Goal: Task Accomplishment & Management: Manage account settings

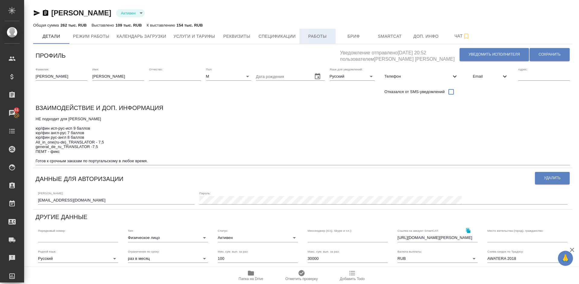
click at [316, 35] on span "Работы" at bounding box center [317, 37] width 29 height 8
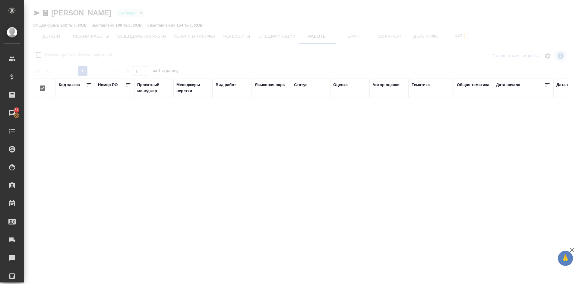
checkbox input "false"
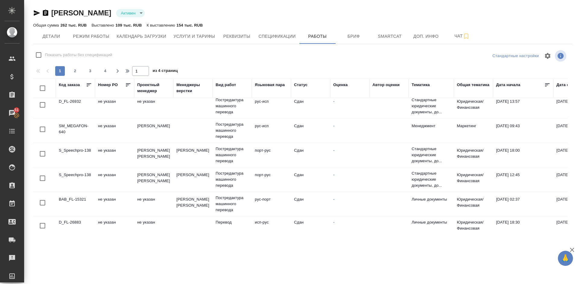
scroll to position [466, 0]
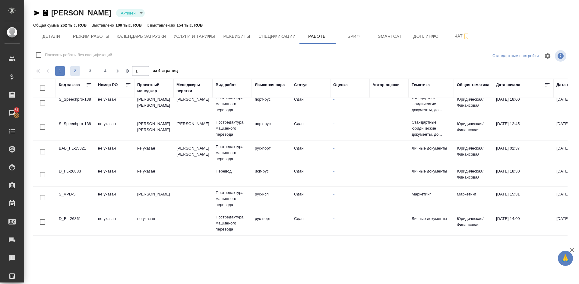
click at [79, 71] on span "2" at bounding box center [75, 71] width 10 height 6
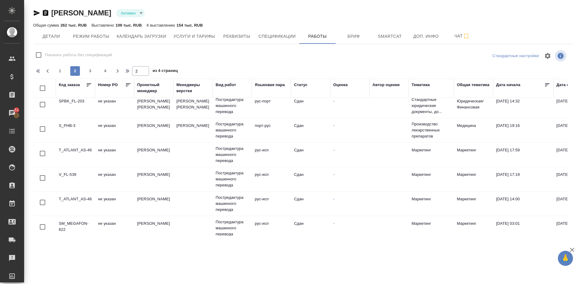
scroll to position [0, 0]
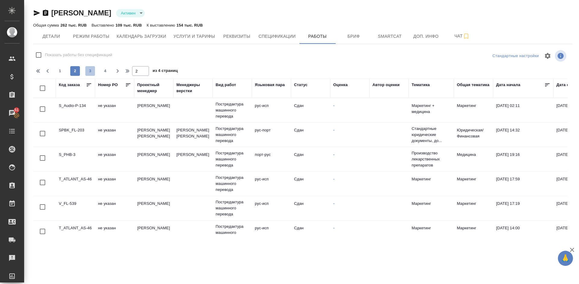
click at [91, 69] on span "3" at bounding box center [90, 71] width 10 height 6
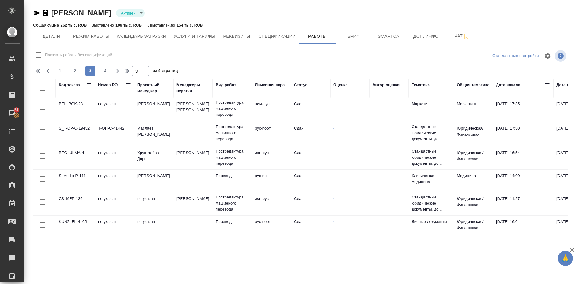
scroll to position [457, 0]
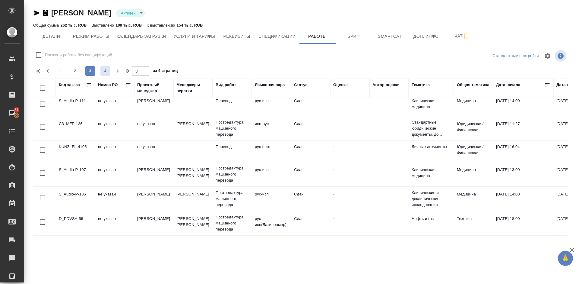
click at [105, 72] on span "4" at bounding box center [105, 71] width 10 height 6
type input "4"
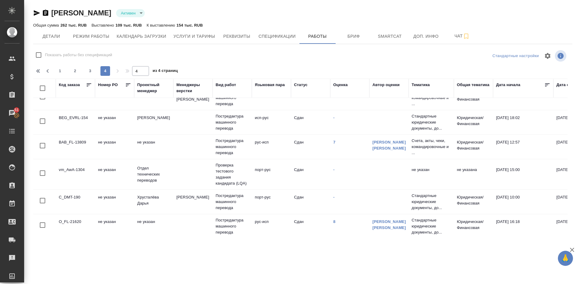
scroll to position [0, 0]
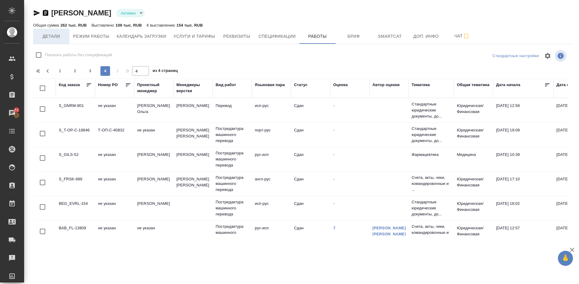
click at [60, 40] on span "Детали" at bounding box center [51, 37] width 29 height 8
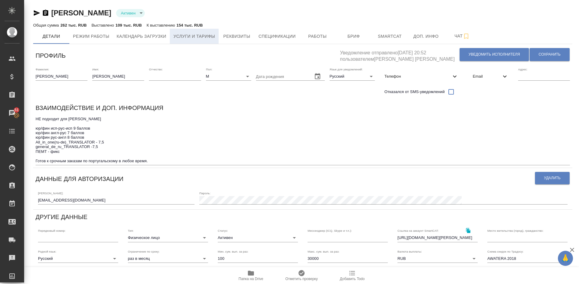
click at [204, 34] on span "Услуги и тарифы" at bounding box center [194, 37] width 42 height 8
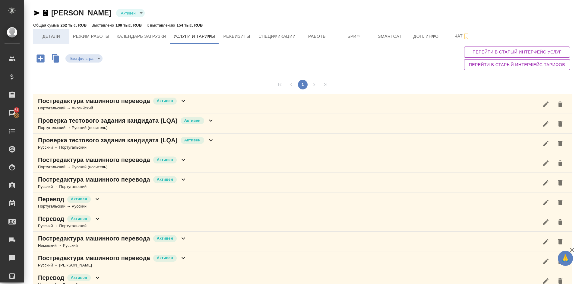
click at [57, 39] on span "Детали" at bounding box center [51, 37] width 29 height 8
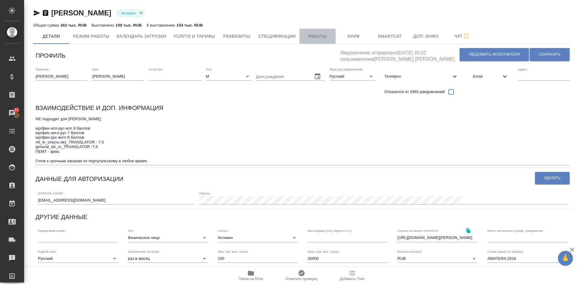
click at [320, 36] on span "Работы" at bounding box center [317, 37] width 29 height 8
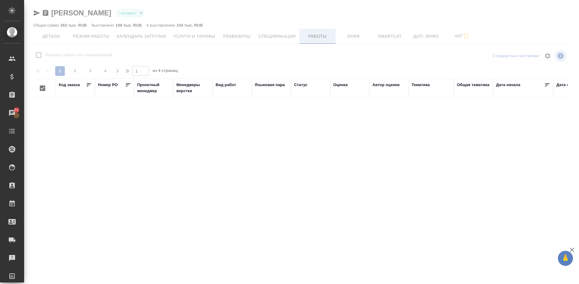
checkbox input "false"
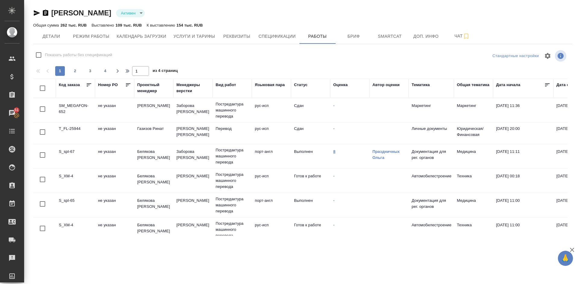
click at [334, 151] on link "8" at bounding box center [334, 151] width 2 height 5
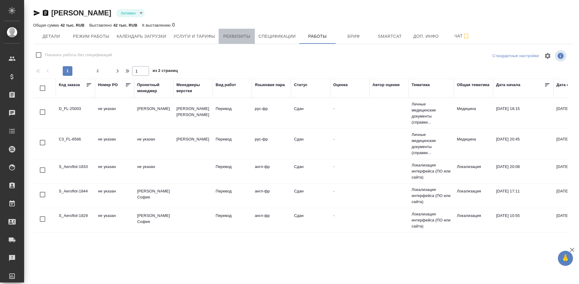
click at [231, 38] on span "Реквизиты" at bounding box center [236, 37] width 29 height 8
select select "10"
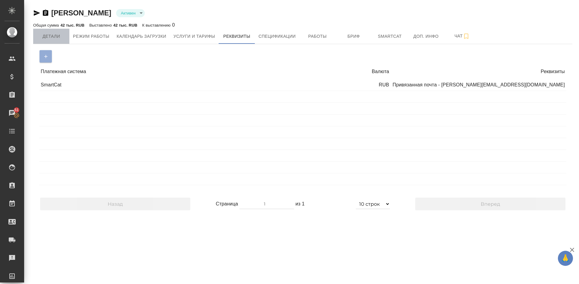
click at [63, 37] on span "Детали" at bounding box center [51, 37] width 29 height 8
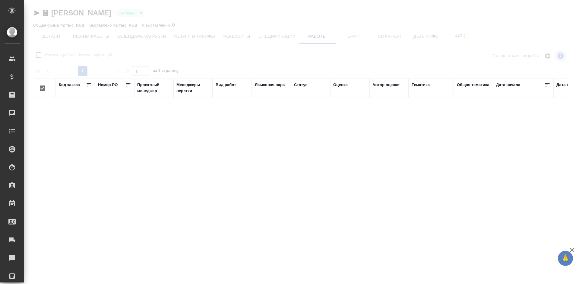
checkbox input "false"
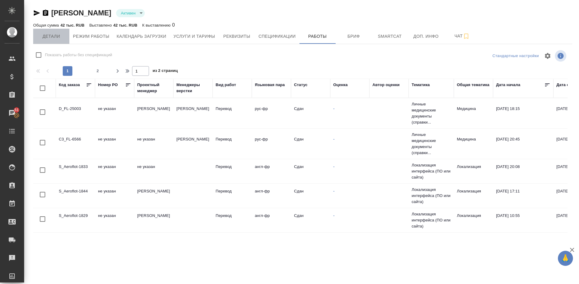
click at [59, 39] on span "Детали" at bounding box center [51, 37] width 29 height 8
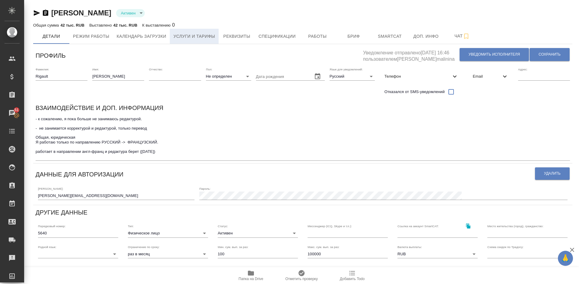
click at [199, 37] on span "Услуги и тарифы" at bounding box center [194, 37] width 42 height 8
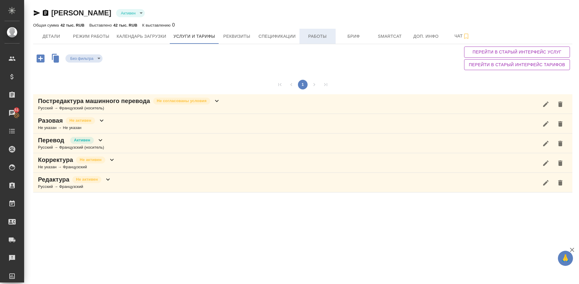
click at [323, 36] on span "Работы" at bounding box center [317, 37] width 29 height 8
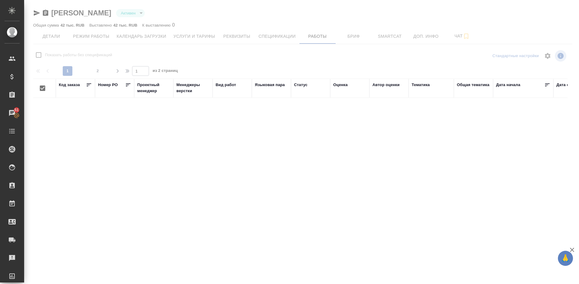
checkbox input "false"
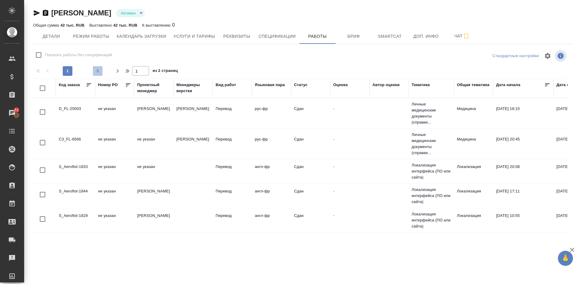
click at [97, 72] on span "2" at bounding box center [98, 71] width 10 height 6
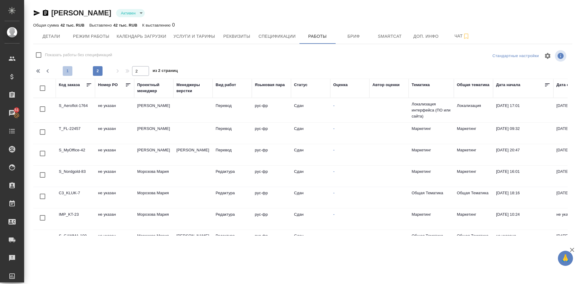
click at [68, 70] on span "1" at bounding box center [68, 71] width 10 height 6
type input "1"
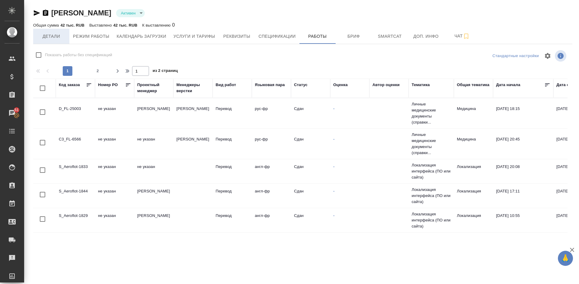
click at [52, 38] on span "Детали" at bounding box center [51, 37] width 29 height 8
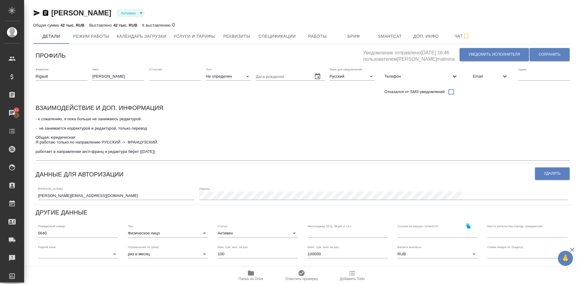
click at [161, 151] on textarea "- к сожалению, я пока больше не занимаюсь редактурой. - не занимается корректур…" at bounding box center [303, 137] width 535 height 42
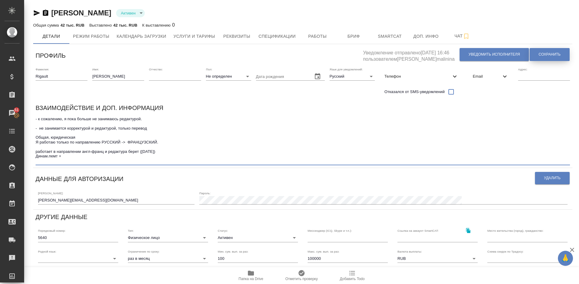
type textarea "- к сожалению, я пока больше не занимаюсь редактурой. - не занимается корректур…"
click at [545, 55] on span "Сохранить" at bounding box center [550, 54] width 22 height 5
click at [204, 37] on span "Услуги и тарифы" at bounding box center [194, 37] width 42 height 8
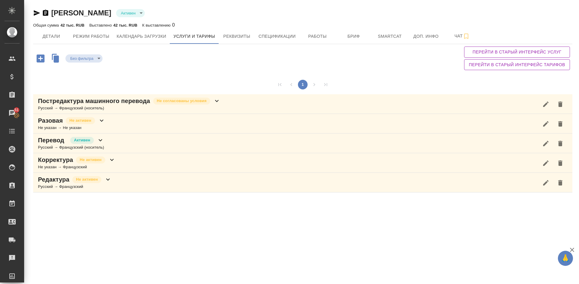
click at [121, 183] on div "Редактура Не активен Русский → Французский" at bounding box center [302, 183] width 539 height 20
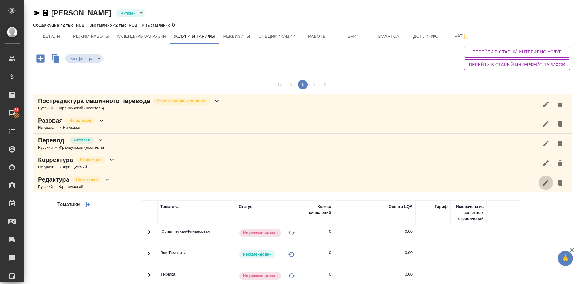
click at [547, 184] on icon "button" at bounding box center [545, 182] width 7 height 7
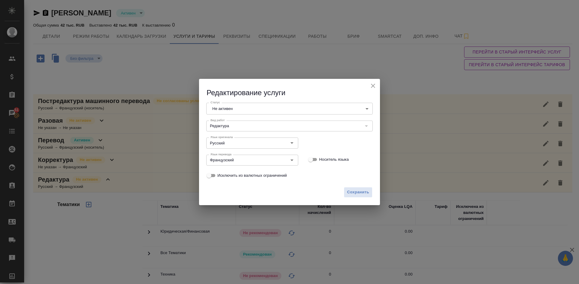
click at [292, 107] on body "🙏 .cls-1 fill:#fff; AWATERA [PERSON_NAME] Спецификации Заказы 51 Чаты Todo Прое…" at bounding box center [289, 142] width 579 height 284
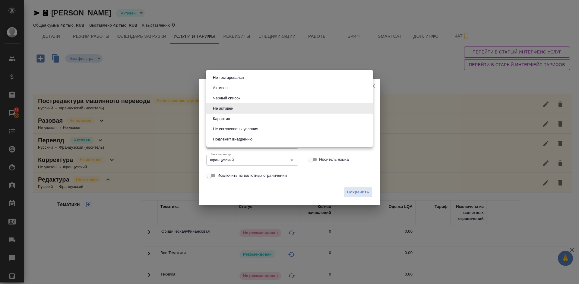
click at [232, 87] on li "Активен" at bounding box center [289, 88] width 167 height 10
type input "active"
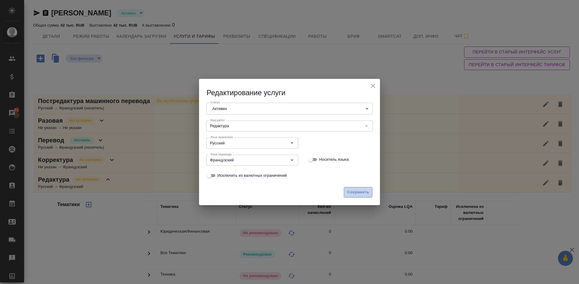
click at [360, 192] on span "Сохранить" at bounding box center [358, 192] width 22 height 7
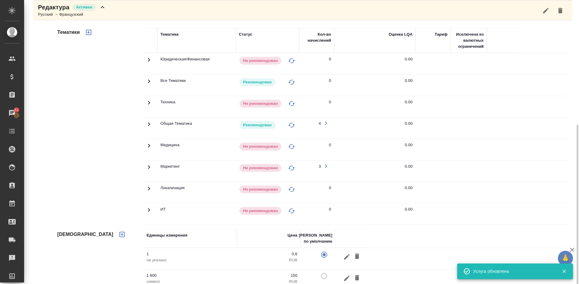
scroll to position [185, 0]
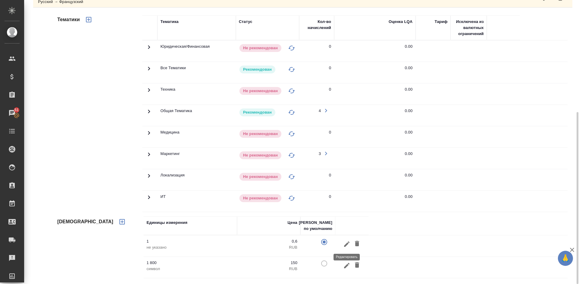
click at [346, 244] on icon "button" at bounding box center [346, 243] width 5 height 5
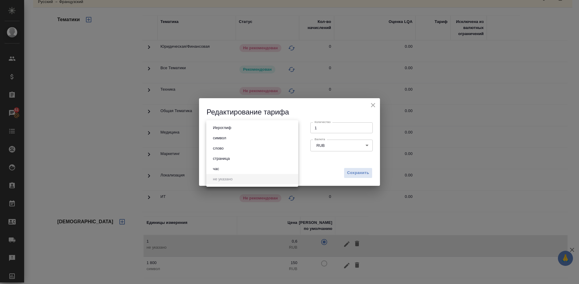
click at [259, 129] on body "🙏 .cls-1 fill:#fff; AWATERA [PERSON_NAME] Спецификации Заказы 51 Чаты Todo Прое…" at bounding box center [289, 142] width 579 height 284
click at [233, 146] on li "слово" at bounding box center [252, 148] width 92 height 10
type input "5a8b1489cc6b4906c91bfd90"
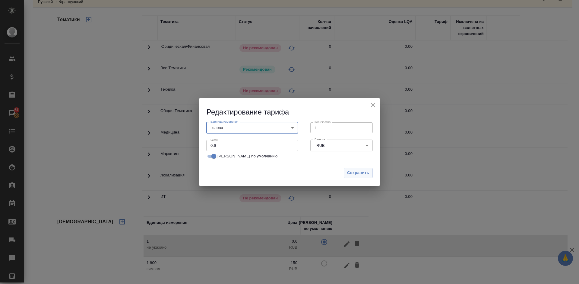
click at [361, 169] on span "Сохранить" at bounding box center [358, 172] width 22 height 7
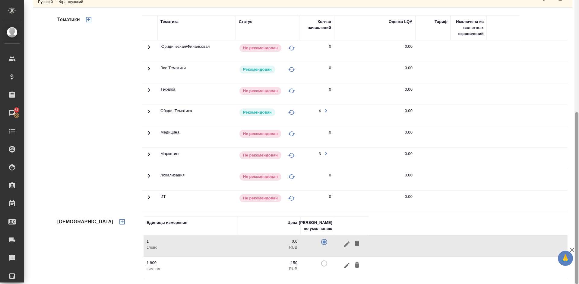
drag, startPoint x: 579, startPoint y: 146, endPoint x: 578, endPoint y: 128, distance: 18.1
click at [578, 128] on div at bounding box center [577, 142] width 5 height 284
drag, startPoint x: 578, startPoint y: 129, endPoint x: 579, endPoint y: 145, distance: 16.0
click at [579, 145] on div at bounding box center [577, 142] width 5 height 284
drag, startPoint x: 579, startPoint y: 144, endPoint x: 579, endPoint y: 162, distance: 18.1
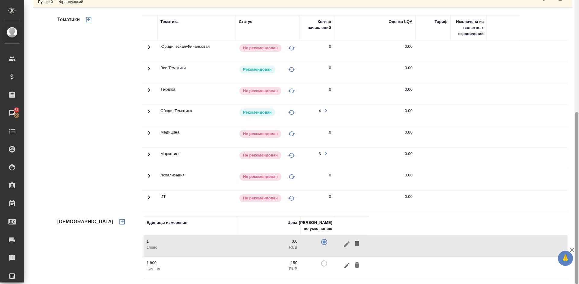
click at [579, 162] on div at bounding box center [577, 142] width 5 height 284
click at [345, 263] on icon "button" at bounding box center [346, 265] width 7 height 7
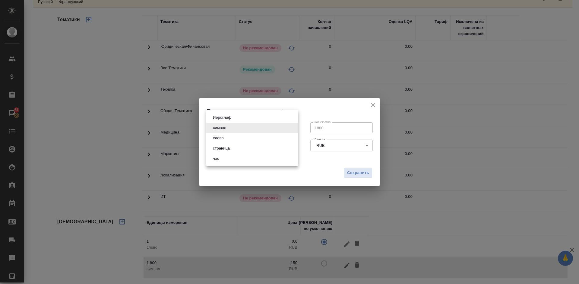
click at [280, 127] on body "🙏 .cls-1 fill:#fff; AWATERA [PERSON_NAME] Спецификации Заказы 51 Чаты Todo Прое…" at bounding box center [289, 142] width 579 height 284
click at [243, 151] on li "страница" at bounding box center [252, 148] width 92 height 10
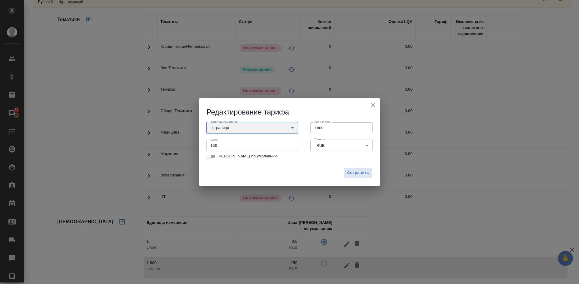
type input "5a8b1489cc6b4906c91bfdb2"
click at [357, 173] on span "Сохранить" at bounding box center [358, 172] width 22 height 7
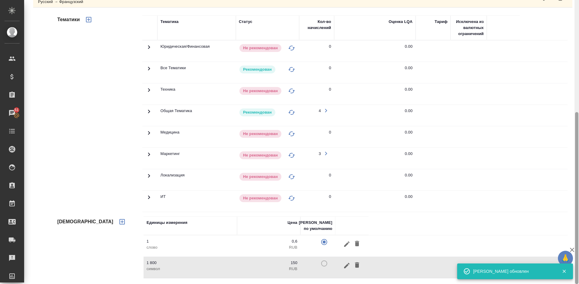
drag, startPoint x: 577, startPoint y: 122, endPoint x: 579, endPoint y: 134, distance: 11.9
click at [579, 134] on div at bounding box center [577, 142] width 5 height 284
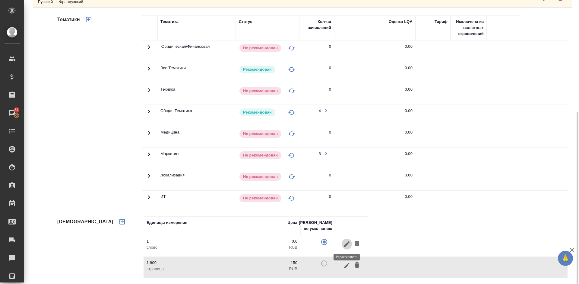
click at [345, 244] on icon "button" at bounding box center [346, 243] width 7 height 7
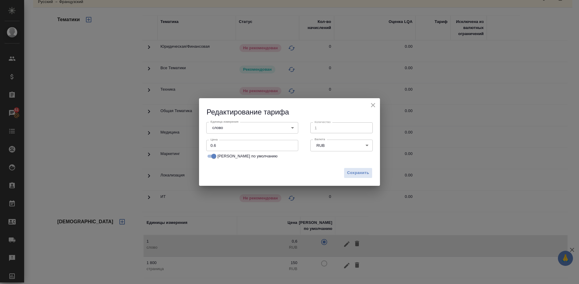
click at [223, 148] on input "0.6" at bounding box center [252, 145] width 92 height 11
type input "0.3"
click at [360, 175] on span "Сохранить" at bounding box center [358, 172] width 22 height 7
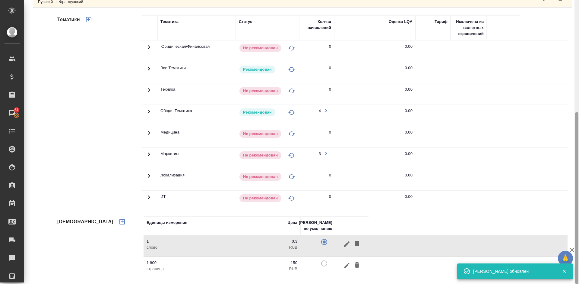
drag, startPoint x: 579, startPoint y: 140, endPoint x: 578, endPoint y: 133, distance: 6.9
click at [578, 133] on div at bounding box center [577, 142] width 5 height 284
drag, startPoint x: 579, startPoint y: 133, endPoint x: 577, endPoint y: 114, distance: 19.4
click at [577, 114] on div at bounding box center [577, 142] width 5 height 284
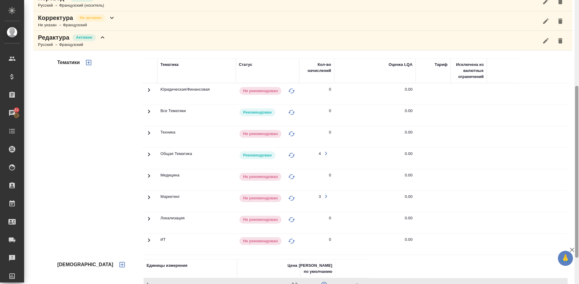
scroll to position [141, 0]
drag, startPoint x: 577, startPoint y: 125, endPoint x: 579, endPoint y: 103, distance: 22.1
click at [579, 103] on div at bounding box center [577, 142] width 5 height 284
click at [150, 157] on icon at bounding box center [148, 154] width 7 height 7
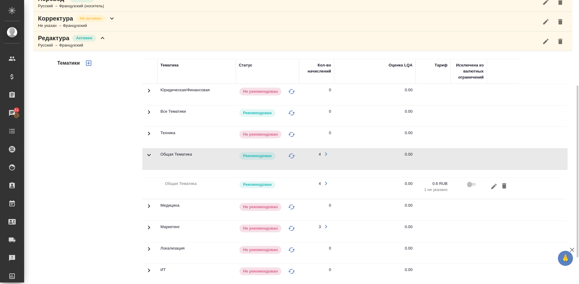
click at [150, 157] on icon at bounding box center [148, 154] width 7 height 7
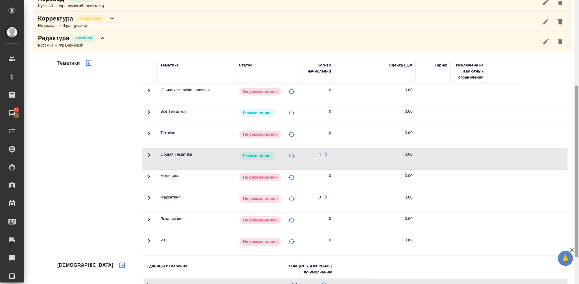
scroll to position [185, 0]
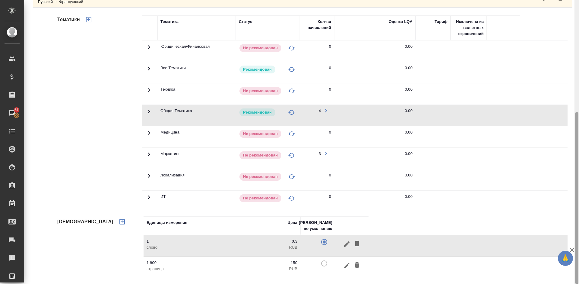
drag, startPoint x: 579, startPoint y: 119, endPoint x: 578, endPoint y: 102, distance: 16.3
click at [578, 97] on div at bounding box center [577, 142] width 5 height 284
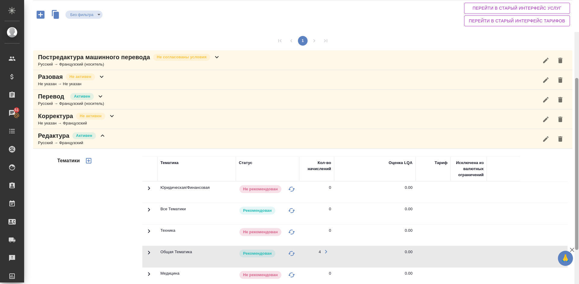
drag, startPoint x: 577, startPoint y: 126, endPoint x: 576, endPoint y: 40, distance: 86.3
click at [576, 78] on div at bounding box center [576, 164] width 3 height 172
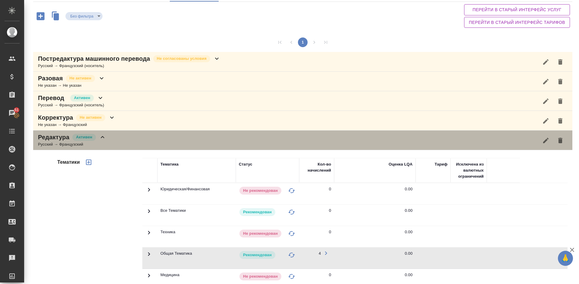
click at [133, 142] on div "Редактура Активен Русский → Французский" at bounding box center [302, 140] width 539 height 20
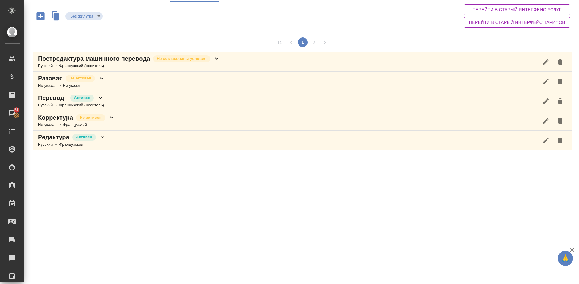
click at [124, 101] on div "Перевод Активен Русский → Французский (носитель)" at bounding box center [302, 101] width 539 height 20
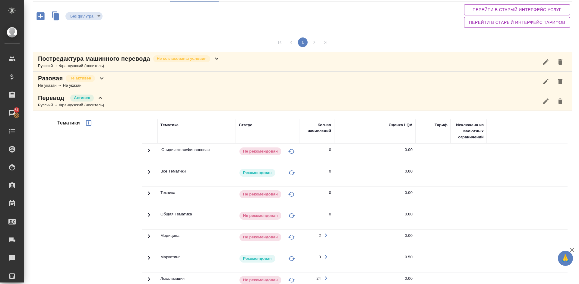
click at [75, 192] on div "Тематики" at bounding box center [99, 215] width 86 height 202
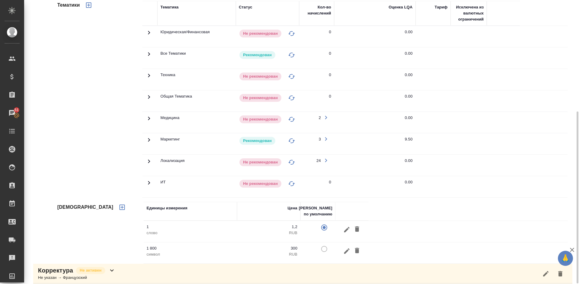
scroll to position [185, 0]
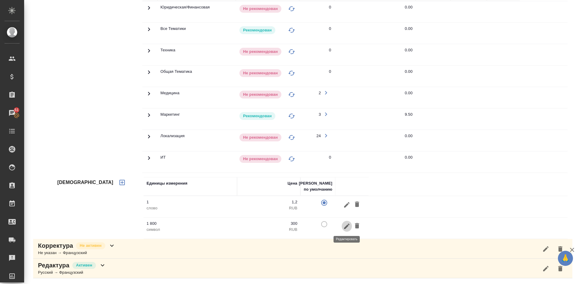
click at [346, 225] on icon "button" at bounding box center [346, 225] width 7 height 7
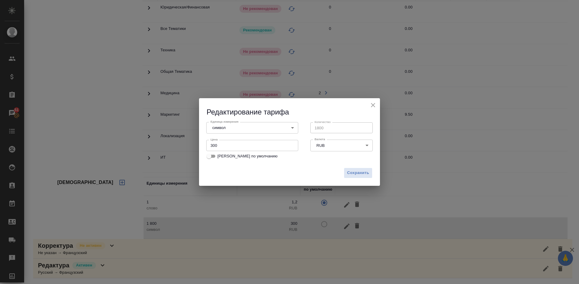
click at [232, 129] on body "🙏 .cls-1 fill:#fff; AWATERA [PERSON_NAME] Спецификации Заказы 51 Чаты Todo Прое…" at bounding box center [289, 142] width 579 height 284
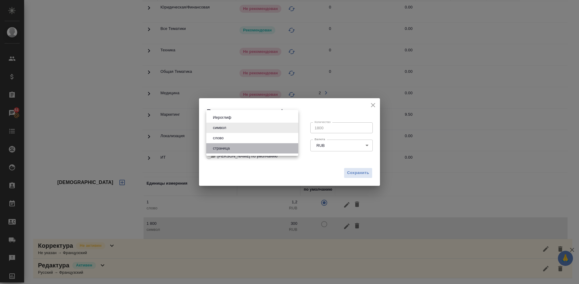
click at [236, 149] on li "страница" at bounding box center [252, 148] width 92 height 10
type input "5a8b1489cc6b4906c91bfdb2"
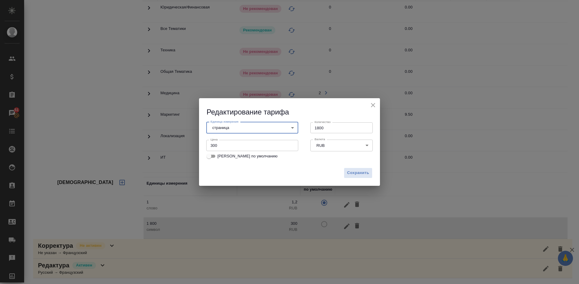
click at [334, 128] on input "1800" at bounding box center [341, 127] width 62 height 11
type input "1"
click at [353, 175] on span "Сохранить" at bounding box center [358, 172] width 22 height 7
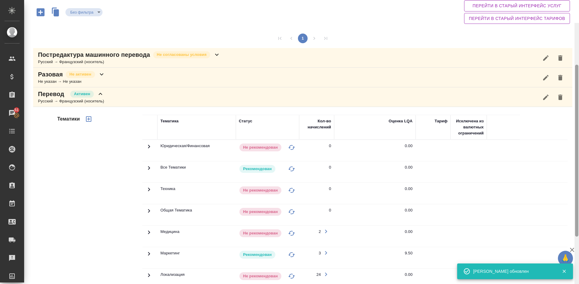
drag, startPoint x: 577, startPoint y: 179, endPoint x: 578, endPoint y: 95, distance: 84.2
click at [578, 95] on div at bounding box center [576, 151] width 3 height 172
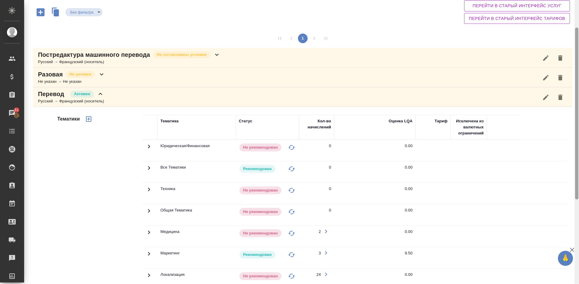
scroll to position [46, 0]
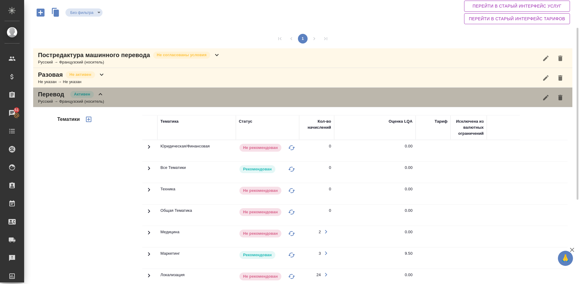
click at [125, 95] on div "Перевод Активен Русский → Французский (носитель)" at bounding box center [302, 97] width 539 height 20
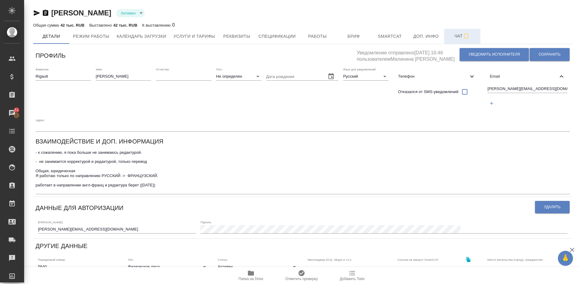
scroll to position [4, 0]
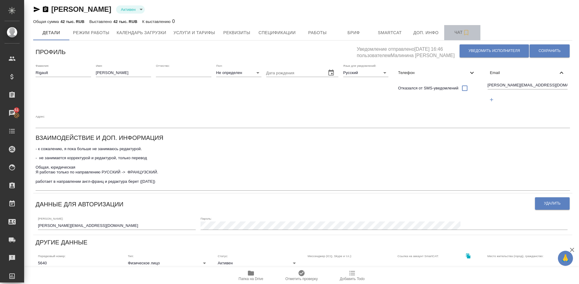
click at [459, 36] on span "Чат" at bounding box center [462, 33] width 29 height 8
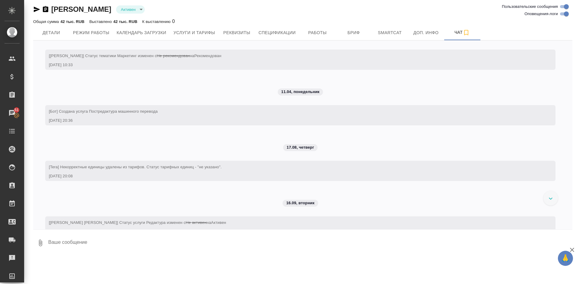
scroll to position [63, 0]
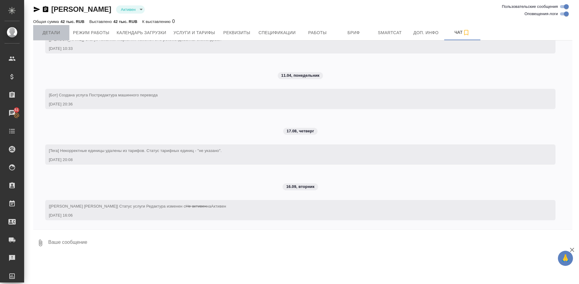
click at [54, 34] on span "Детали" at bounding box center [51, 33] width 29 height 8
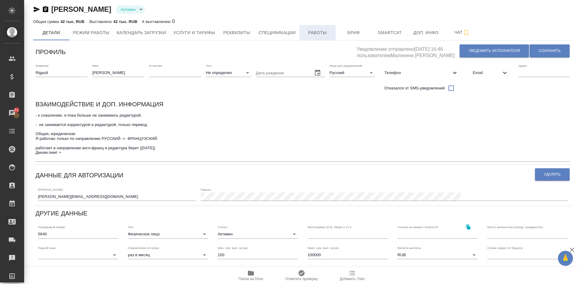
click at [319, 33] on span "Работы" at bounding box center [317, 33] width 29 height 8
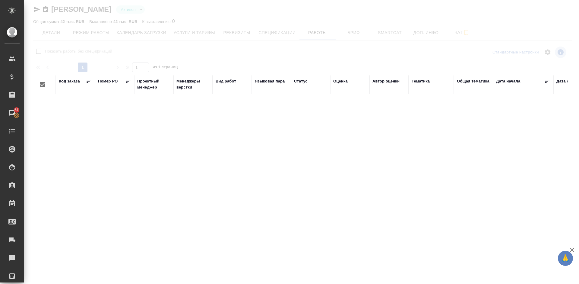
checkbox input "false"
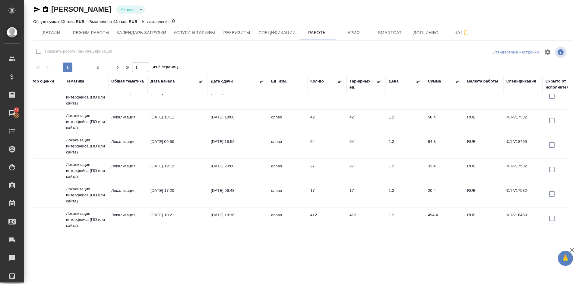
scroll to position [490, 0]
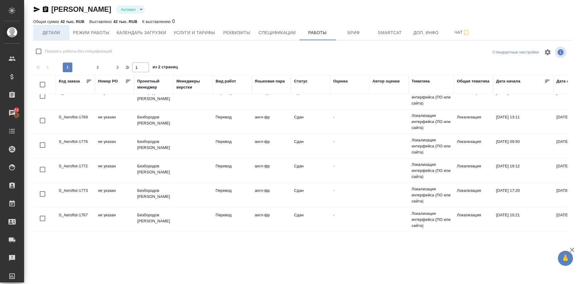
click at [63, 31] on span "Детали" at bounding box center [51, 33] width 29 height 8
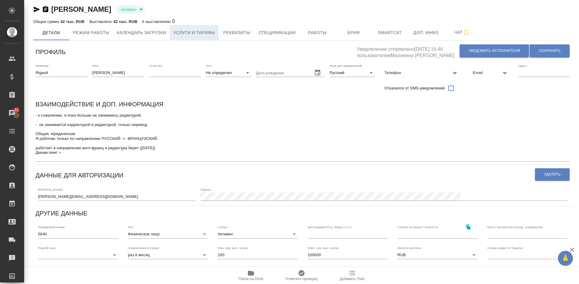
click at [209, 33] on span "Услуги и тарифы" at bounding box center [194, 33] width 42 height 8
click at [196, 34] on span "Услуги и тарифы" at bounding box center [194, 33] width 42 height 8
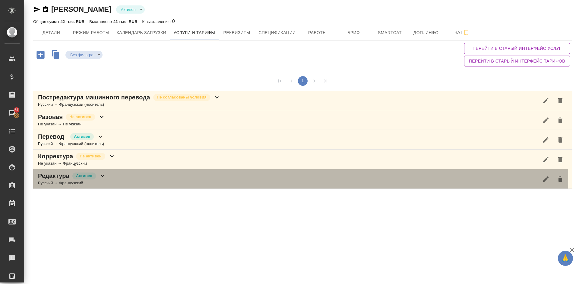
click at [134, 179] on div "Редактура Активен Русский → Французский" at bounding box center [302, 179] width 539 height 20
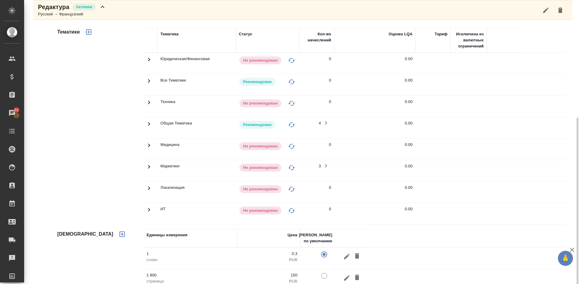
scroll to position [185, 0]
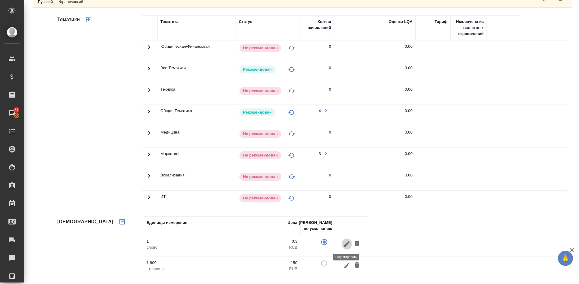
click at [344, 243] on icon "button" at bounding box center [346, 243] width 7 height 7
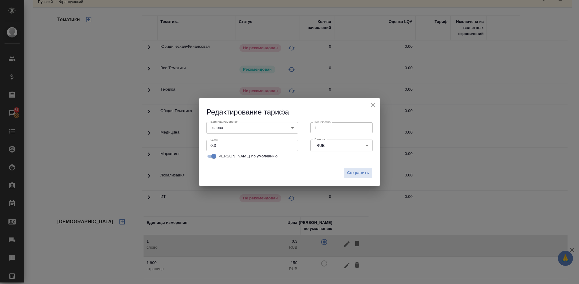
click at [223, 147] on input "0.3" at bounding box center [252, 145] width 92 height 11
type input "0.6"
click at [355, 173] on span "Сохранить" at bounding box center [358, 172] width 22 height 7
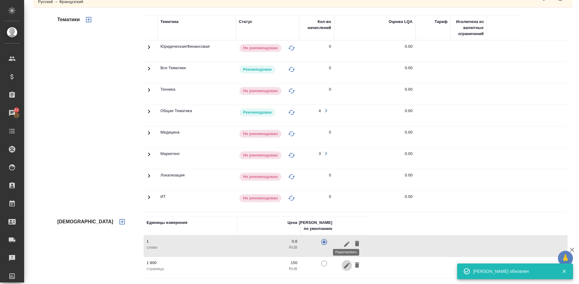
click at [344, 267] on icon "button" at bounding box center [346, 264] width 5 height 5
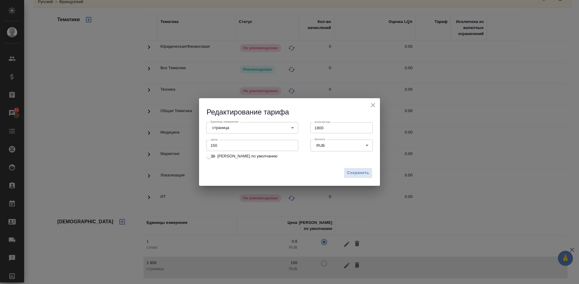
click at [330, 128] on input "1800" at bounding box center [341, 127] width 62 height 11
type input "1"
click at [357, 172] on span "Сохранить" at bounding box center [358, 172] width 22 height 7
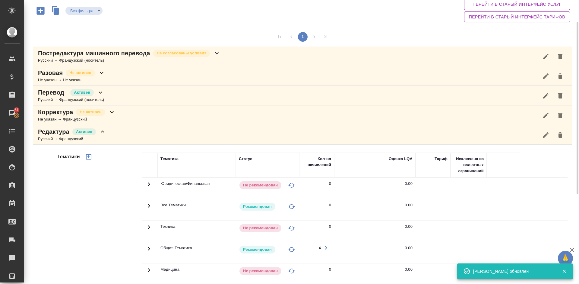
scroll to position [43, 0]
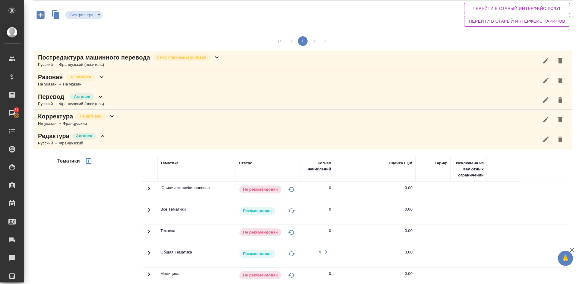
click at [135, 134] on div "Редактура Активен Русский → Французский" at bounding box center [302, 139] width 539 height 20
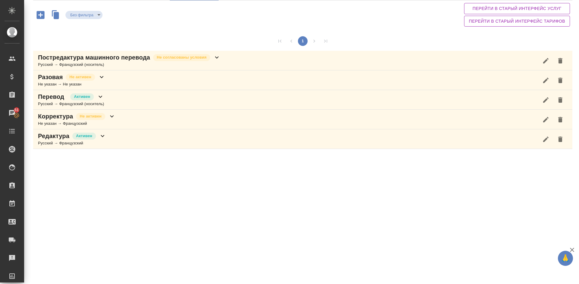
click at [126, 100] on div "Перевод Активен Русский → Французский (носитель)" at bounding box center [302, 100] width 539 height 20
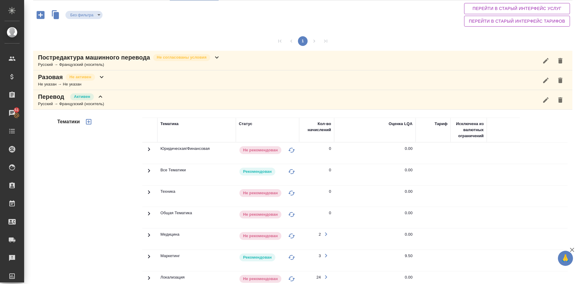
click at [87, 230] on div "Тематики" at bounding box center [99, 214] width 86 height 202
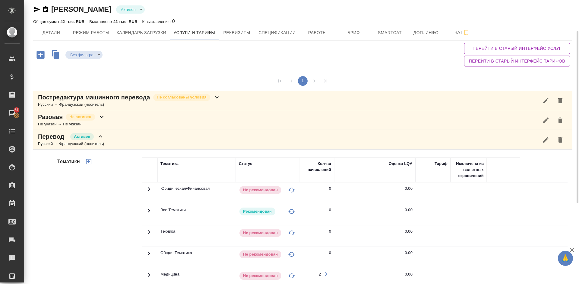
scroll to position [0, 0]
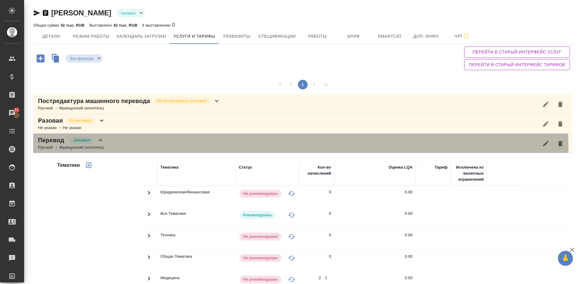
click at [131, 151] on div "Перевод Активен Русский → Французский (носитель)" at bounding box center [302, 143] width 539 height 20
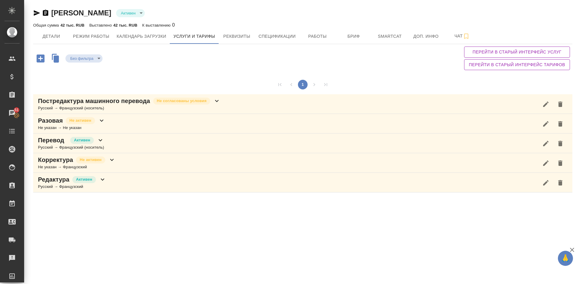
click at [221, 101] on div "Постредактура машинного перевода Не согласованы условия Русский → Французский (…" at bounding box center [302, 104] width 539 height 20
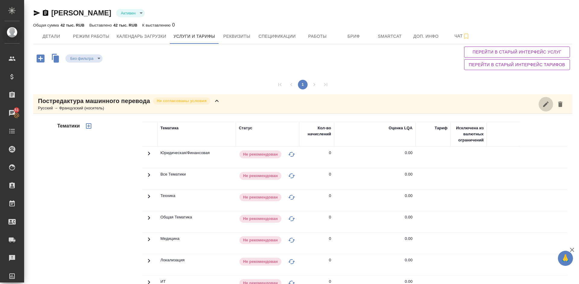
click at [539, 102] on button "button" at bounding box center [546, 104] width 14 height 14
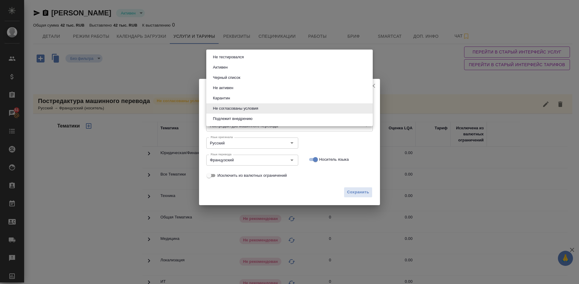
click at [269, 110] on body "🙏 .cls-1 fill:#fff; AWATERA Lazareva Anastasia Клиенты Спецификации Заказы 51 Ч…" at bounding box center [289, 142] width 579 height 284
click at [232, 66] on li "Активен" at bounding box center [289, 67] width 167 height 10
type input "active"
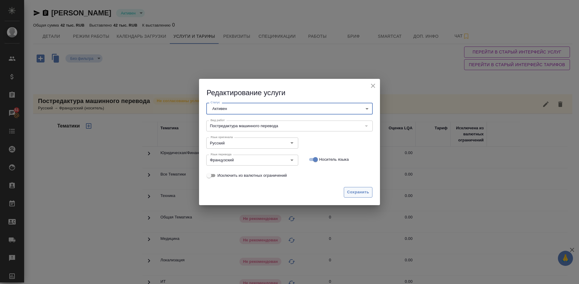
click at [359, 190] on span "Сохранить" at bounding box center [358, 192] width 22 height 7
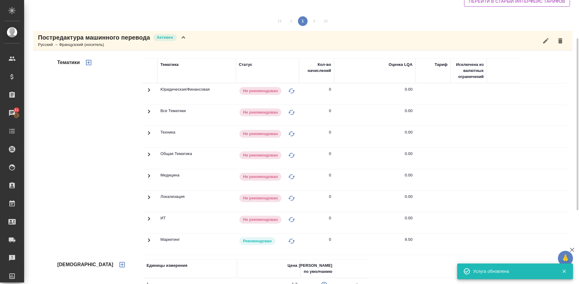
scroll to position [109, 0]
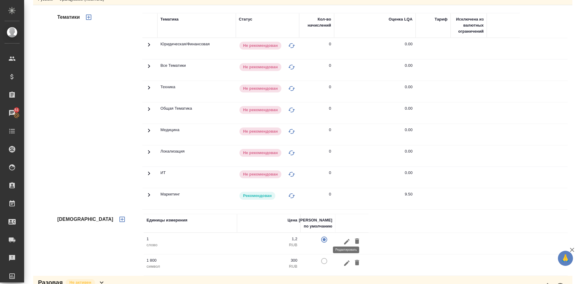
click at [345, 264] on icon "button" at bounding box center [346, 262] width 5 height 5
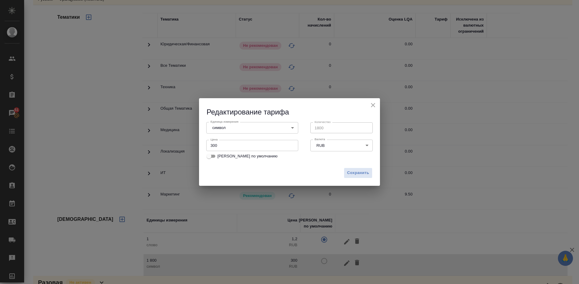
click at [240, 129] on body "🙏 .cls-1 fill:#fff; AWATERA Lazareva Anastasia Клиенты Спецификации Заказы 51 Ч…" at bounding box center [289, 142] width 579 height 284
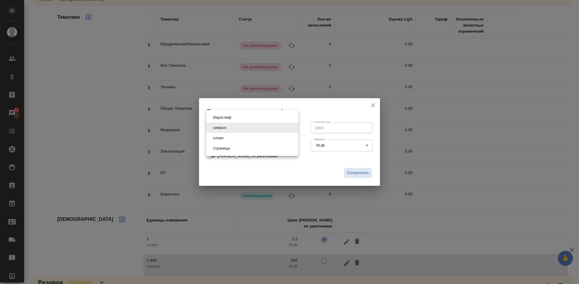
click at [243, 149] on li "страница" at bounding box center [252, 148] width 92 height 10
type input "5a8b1489cc6b4906c91bfdb2"
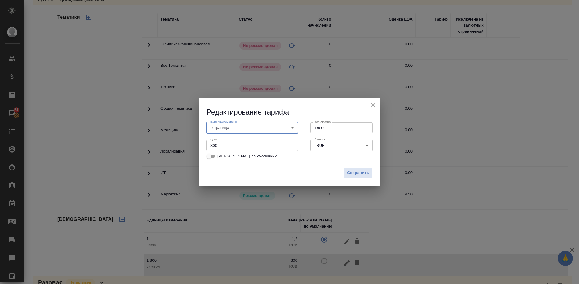
click at [327, 124] on input "1800" at bounding box center [341, 127] width 62 height 11
type input "1"
click at [357, 169] on span "Сохранить" at bounding box center [358, 172] width 22 height 7
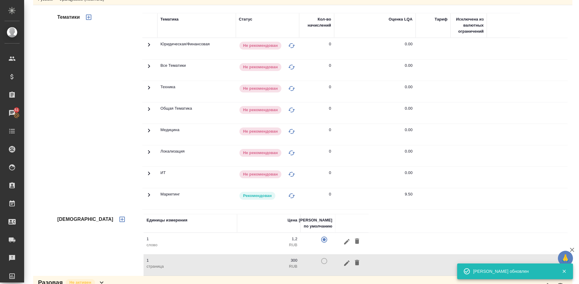
click at [148, 193] on icon at bounding box center [148, 194] width 7 height 7
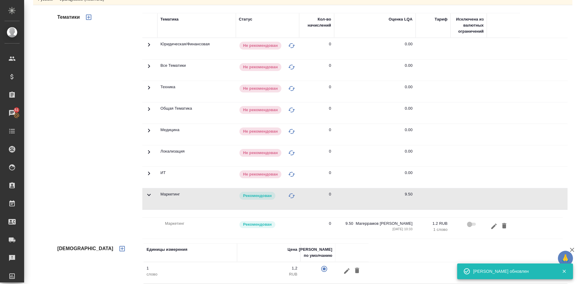
click at [147, 192] on icon at bounding box center [148, 194] width 7 height 7
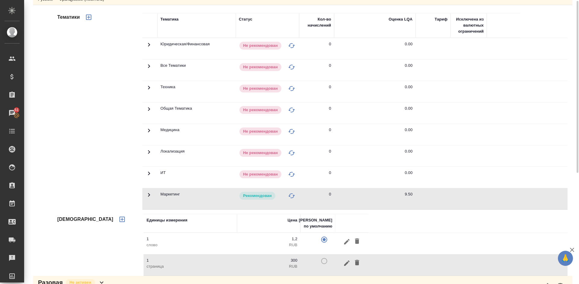
scroll to position [0, 0]
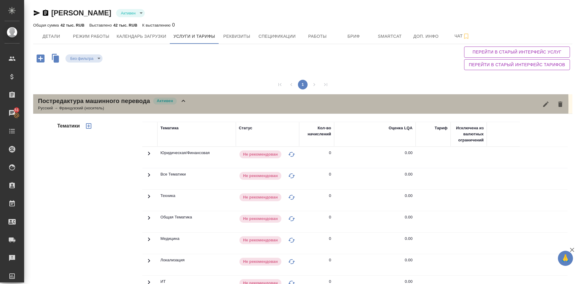
click at [191, 105] on div "Постредактура машинного перевода Активен Русский → Французский (носитель)" at bounding box center [302, 104] width 539 height 20
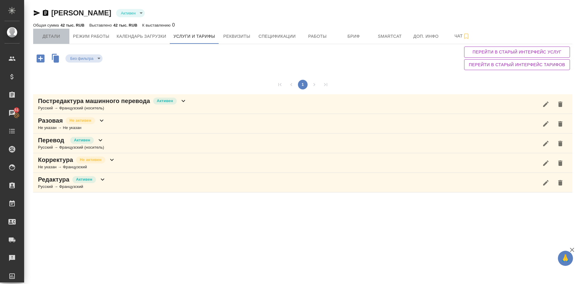
click at [56, 33] on span "Детали" at bounding box center [51, 37] width 29 height 8
